Goal: Find specific page/section: Find specific page/section

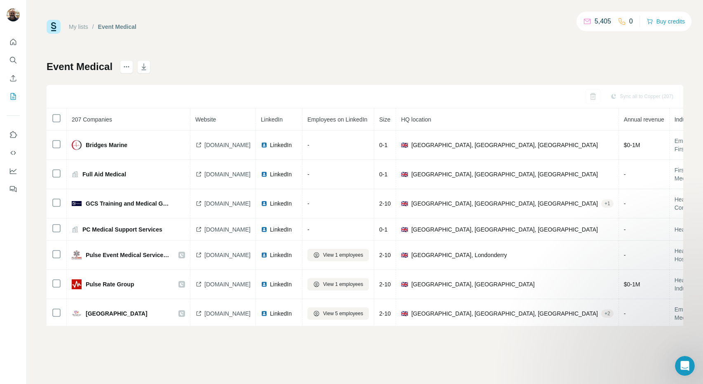
click at [75, 27] on link "My lists" at bounding box center [78, 26] width 19 height 7
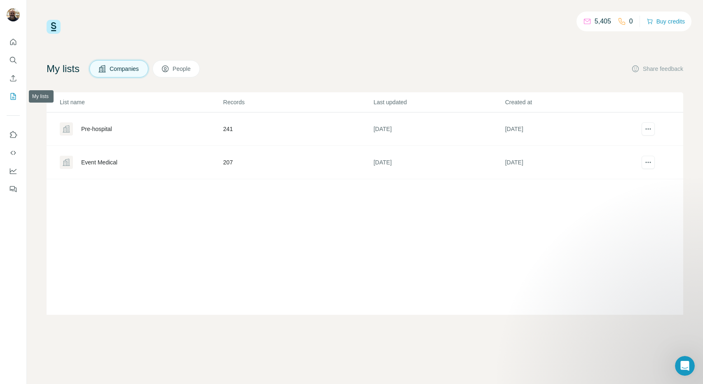
click at [15, 97] on icon "My lists" at bounding box center [13, 96] width 5 height 7
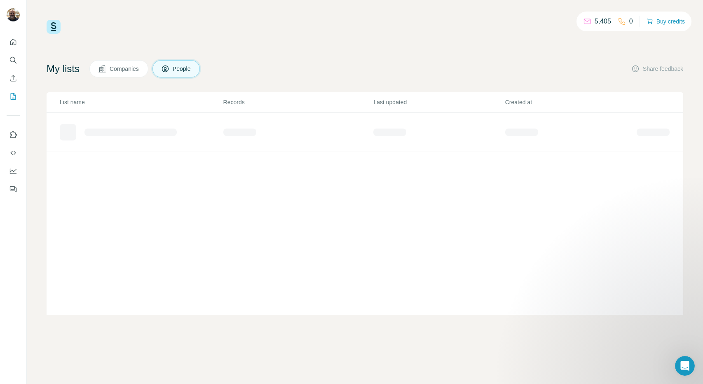
click at [117, 70] on span "Companies" at bounding box center [125, 69] width 30 height 8
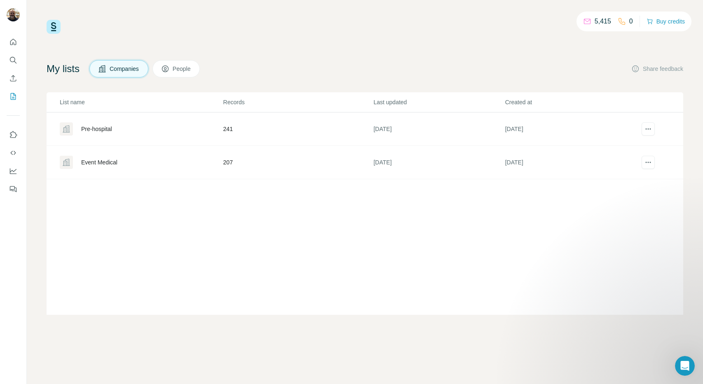
click at [177, 71] on button "People" at bounding box center [176, 68] width 48 height 17
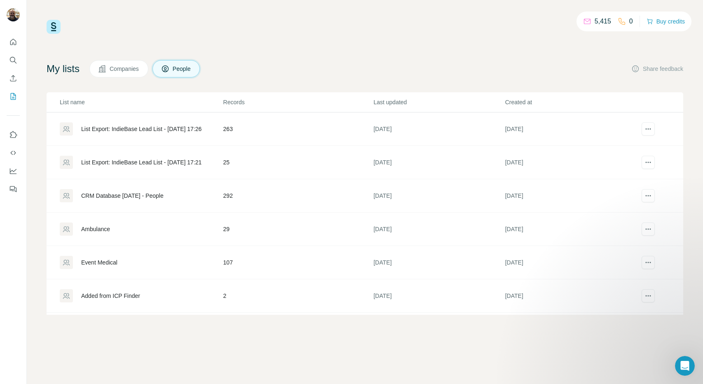
click at [123, 68] on span "Companies" at bounding box center [125, 69] width 30 height 8
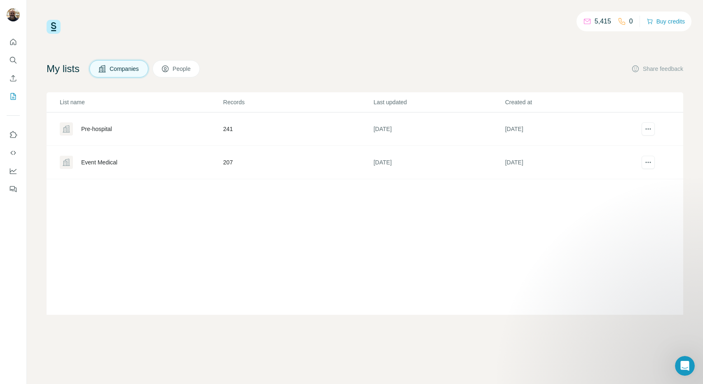
click at [108, 133] on div "Pre-hospital" at bounding box center [141, 128] width 163 height 13
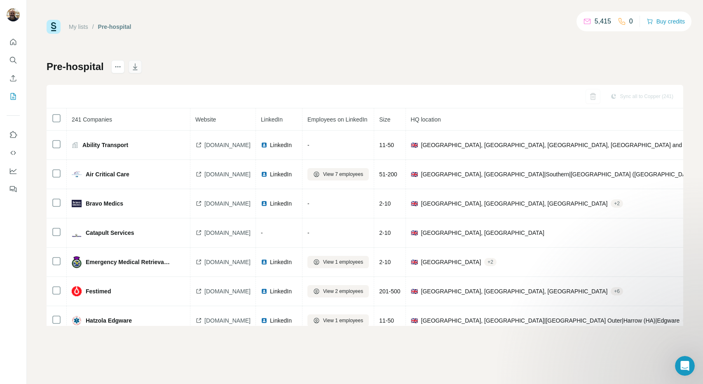
click at [136, 66] on icon "button" at bounding box center [135, 67] width 8 height 8
click at [77, 28] on link "My lists" at bounding box center [78, 26] width 19 height 7
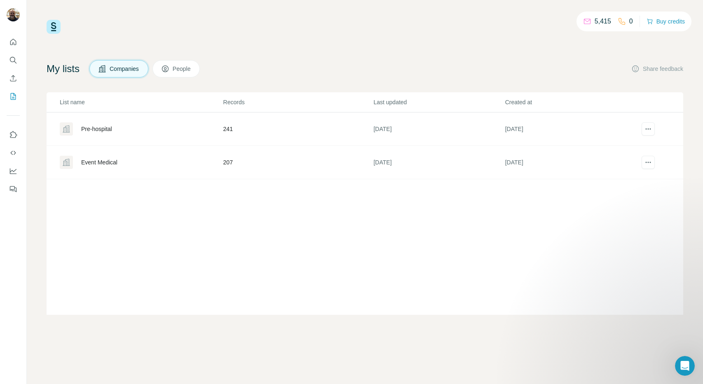
click at [153, 199] on div "List name Records Last updated Created at Pre-hospital 241 4 days ago 4 days ag…" at bounding box center [365, 203] width 636 height 222
